Goal: Navigation & Orientation: Find specific page/section

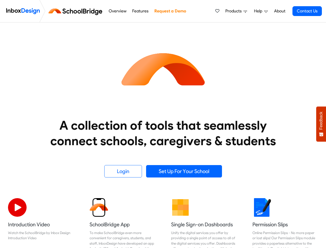
click at [163, 124] on heading "A collection of tools that seamlessly connect schools, caregivers & students" at bounding box center [163, 132] width 245 height 31
click at [236, 11] on span "Products" at bounding box center [234, 11] width 18 height 6
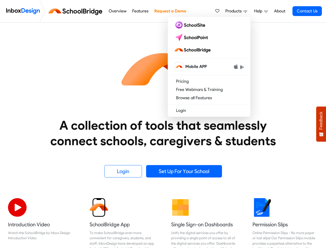
click at [261, 11] on span "Help" at bounding box center [259, 11] width 10 height 6
click at [321, 124] on span "Feedback" at bounding box center [321, 121] width 5 height 18
